Goal: Complete application form

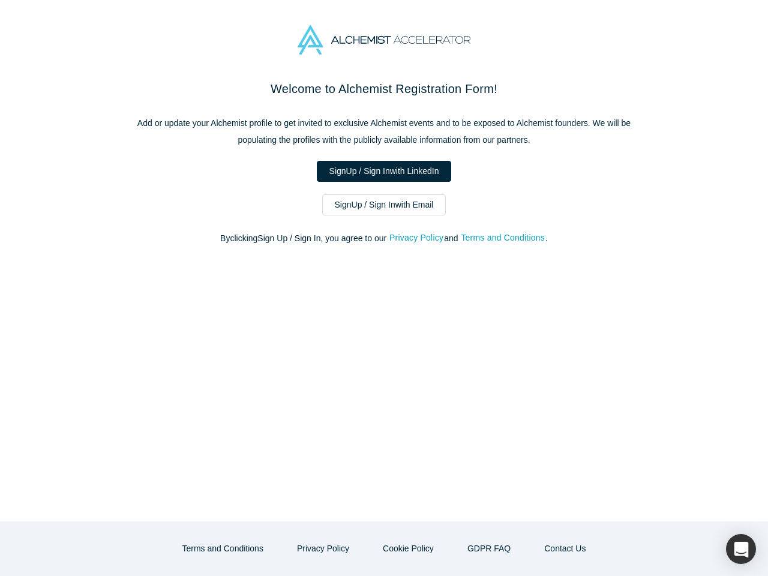
click at [384, 288] on div "Welcome to Alchemist Registration Form! Add or update your Alchemist profile to…" at bounding box center [384, 300] width 768 height 441
click at [418, 238] on button "Privacy Policy" at bounding box center [416, 238] width 55 height 14
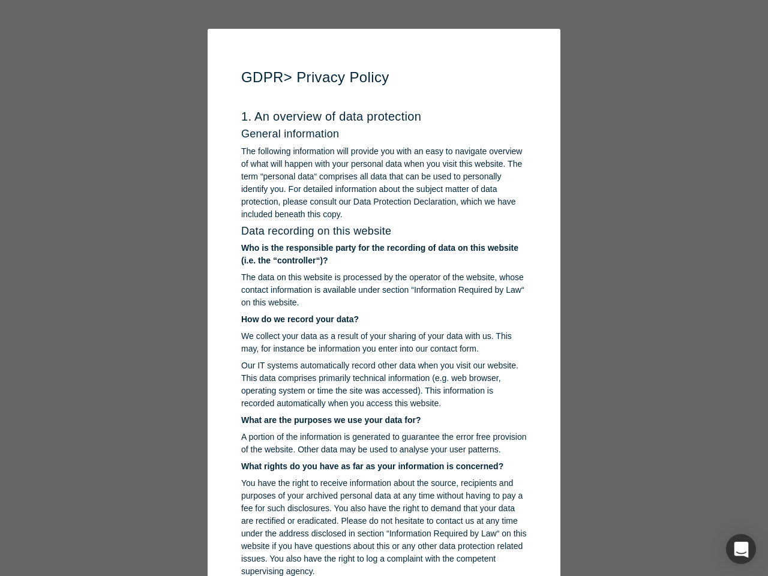
click at [327, 548] on p "You have the right to receive information about the source, recipients and purp…" at bounding box center [384, 527] width 286 height 101
click at [407, 548] on p "You have the right to receive information about the source, recipients and purp…" at bounding box center [384, 527] width 286 height 101
click at [741, 549] on div "button" at bounding box center [741, 549] width 30 height 30
